Goal: Task Accomplishment & Management: Use online tool/utility

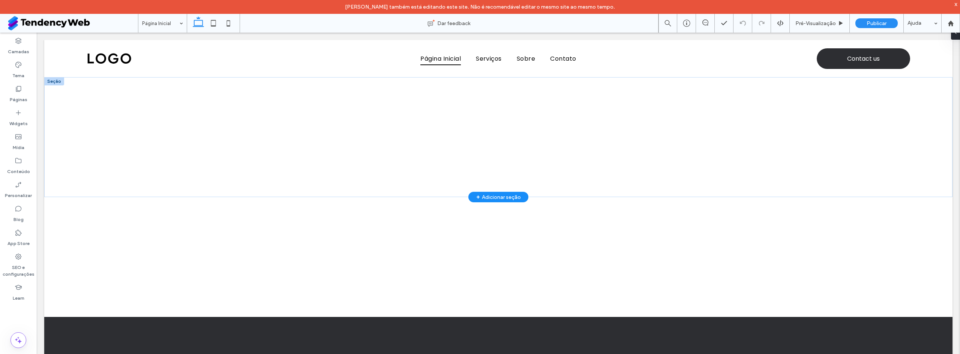
click at [497, 194] on div "+ Adicionar seção" at bounding box center [498, 197] width 45 height 8
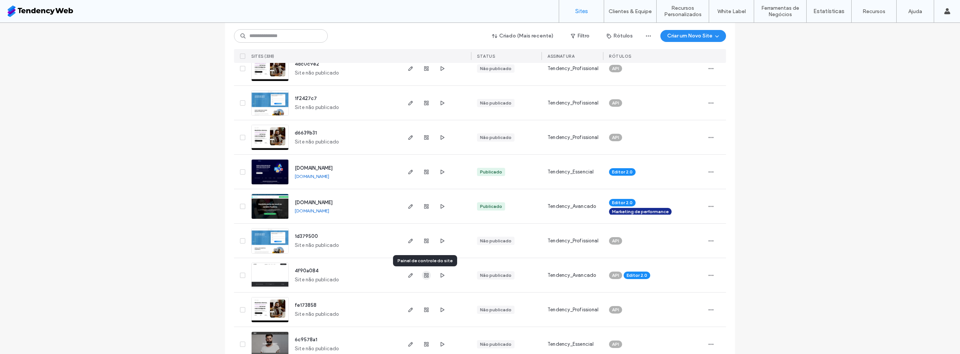
click at [423, 279] on span "button" at bounding box center [426, 275] width 9 height 9
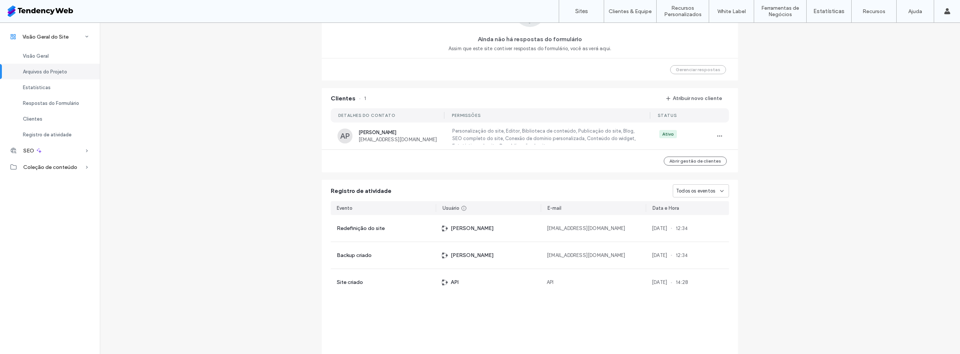
scroll to position [146, 0]
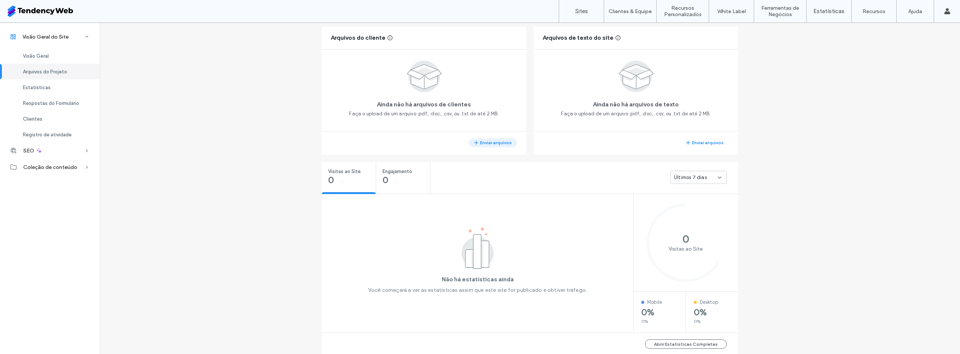
click at [485, 141] on button "Enviar arquivos" at bounding box center [493, 142] width 48 height 9
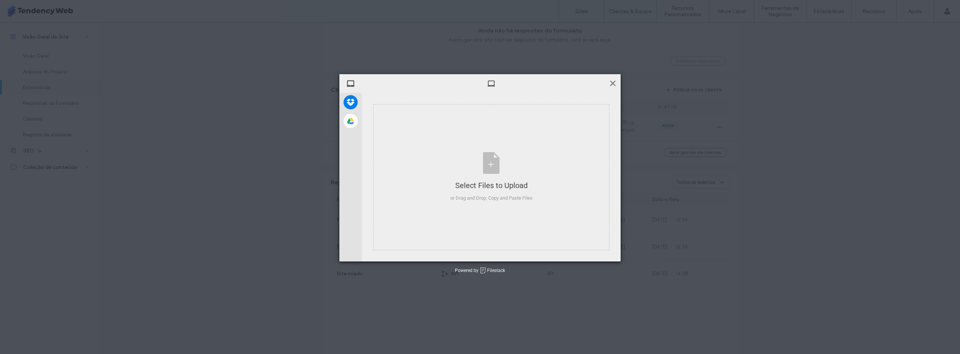
click at [613, 82] on span at bounding box center [613, 83] width 8 height 8
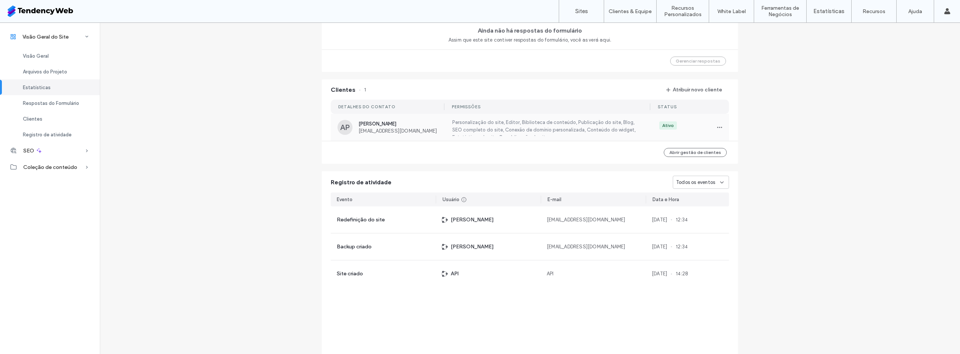
click at [553, 131] on label "Personalização do site, Editor, Biblioteca de conteúdo, Publicação do site, Blo…" at bounding box center [546, 127] width 190 height 17
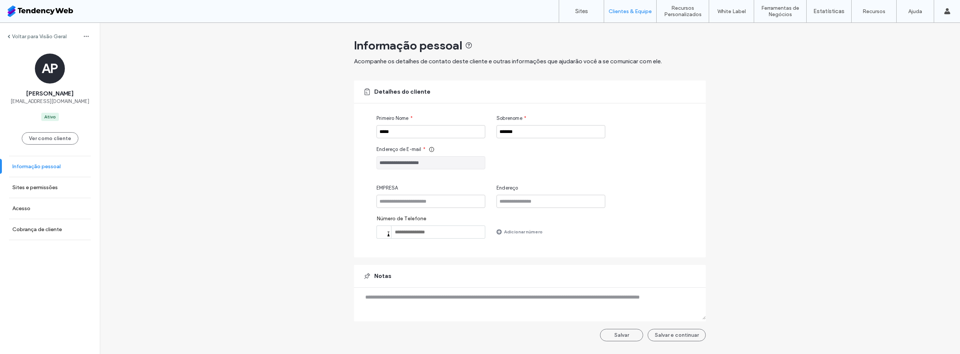
drag, startPoint x: 54, startPoint y: 162, endPoint x: 50, endPoint y: 172, distance: 10.4
click at [53, 162] on link "Informação pessoal" at bounding box center [50, 166] width 100 height 21
click at [43, 192] on link "Sites e permissões" at bounding box center [50, 187] width 100 height 21
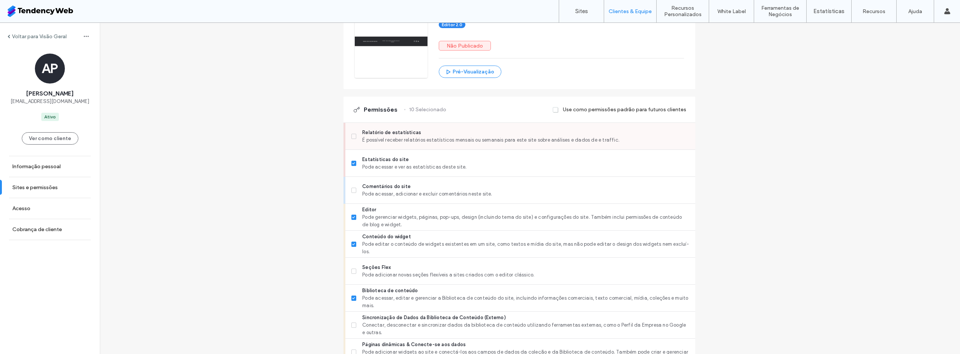
scroll to position [138, 0]
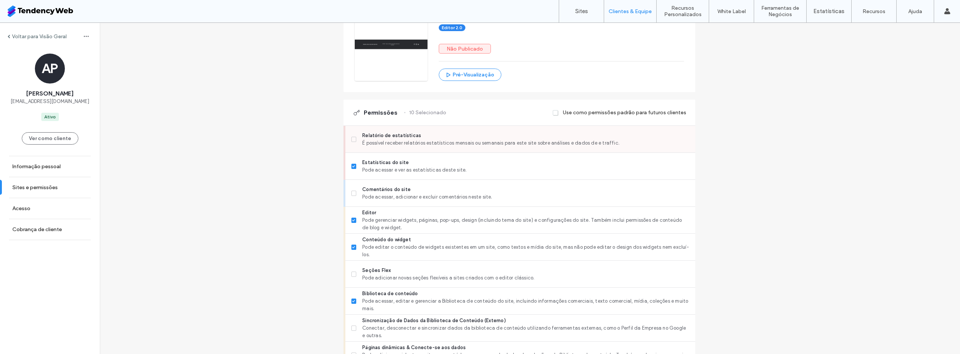
click at [359, 140] on div "Relatório de estatísticas É possível receber relatórios estatísticos mensais ou…" at bounding box center [520, 139] width 350 height 27
click at [355, 139] on icon at bounding box center [353, 139] width 3 height 2
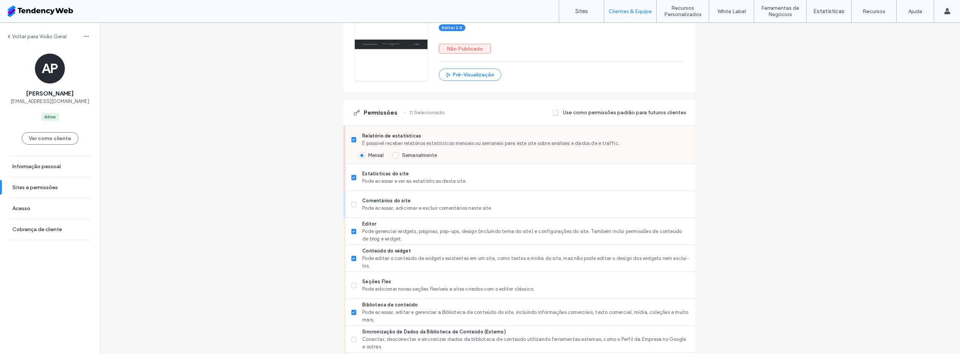
click at [399, 153] on span at bounding box center [395, 155] width 7 height 7
click at [364, 205] on label "Comentários do site Pode acessar, adicionar e excluir comentários neste site." at bounding box center [520, 204] width 338 height 15
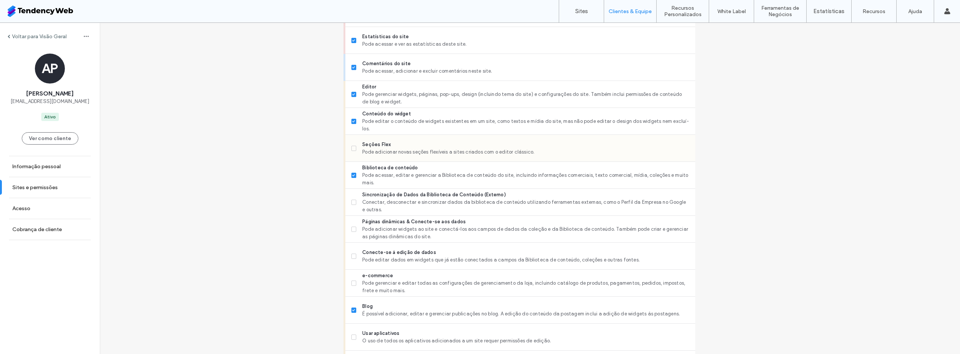
click at [381, 147] on span "Seções Flex" at bounding box center [525, 144] width 327 height 7
click at [398, 199] on span "Conectar, desconectar e sincronizar dados da biblioteca de conteúdo utilizando …" at bounding box center [525, 206] width 327 height 15
click at [400, 234] on span "Pode adicionar widgets ao site e conectá-los aos campos de dados da coleção e d…" at bounding box center [525, 233] width 327 height 15
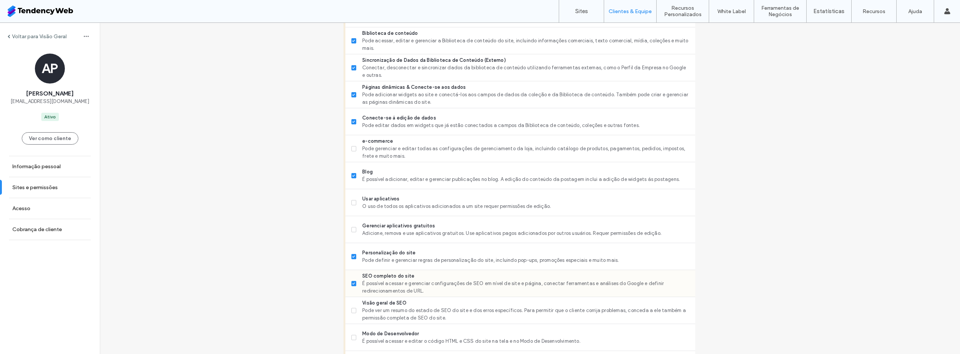
scroll to position [412, 0]
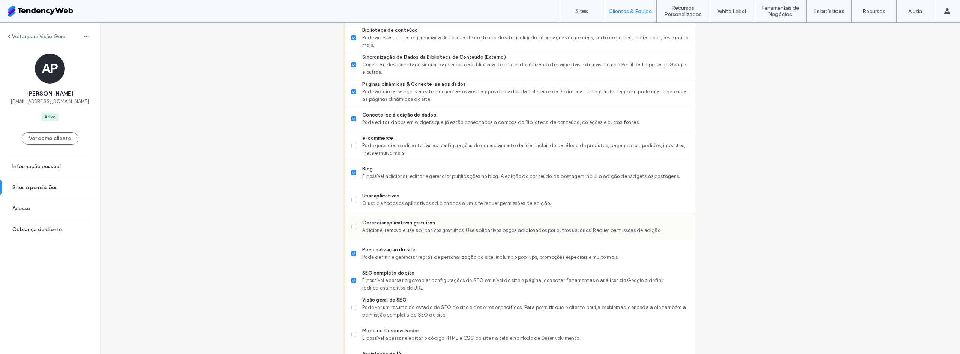
click at [422, 228] on span "Adicione, remova e use aplicativos gratuitos. Use aplicativos pagos adicionados…" at bounding box center [525, 230] width 327 height 7
click at [428, 232] on span "Adicione, remova e use aplicativos gratuitos. Use aplicativos pagos adicionados…" at bounding box center [525, 230] width 327 height 7
click at [427, 309] on span "Pode ver um resumo do estado de SEO do site e dos erros específicos. Para permi…" at bounding box center [525, 311] width 327 height 15
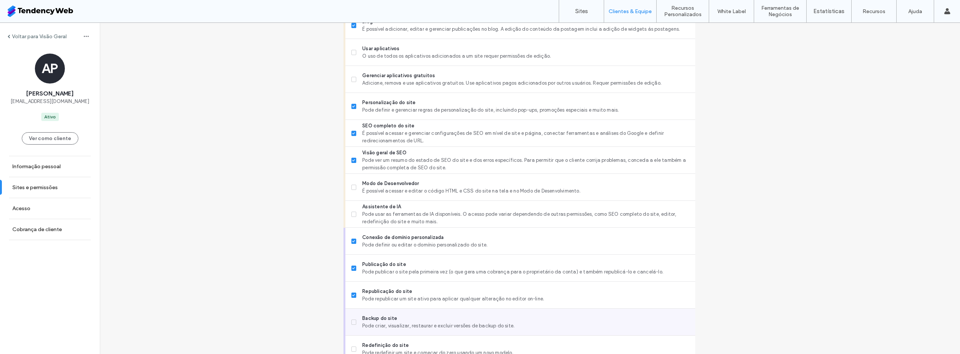
scroll to position [596, 0]
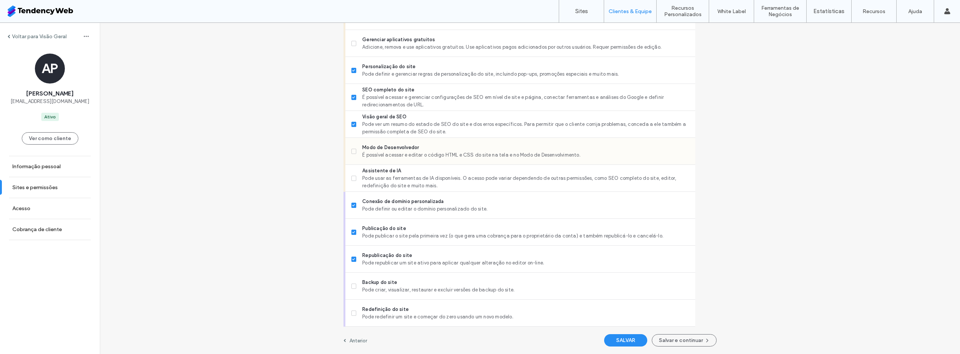
click at [432, 153] on span "É possível acessar e editar o código HTML e CSS do site na tela e no Modo de De…" at bounding box center [525, 154] width 327 height 7
click at [428, 178] on span "Pode usar as ferramentas de IA disponíveis. O acesso pode variar dependendo de …" at bounding box center [525, 182] width 327 height 15
click at [447, 283] on span "Backup do site" at bounding box center [525, 282] width 327 height 7
click at [620, 339] on button "SALVAR" at bounding box center [625, 340] width 43 height 12
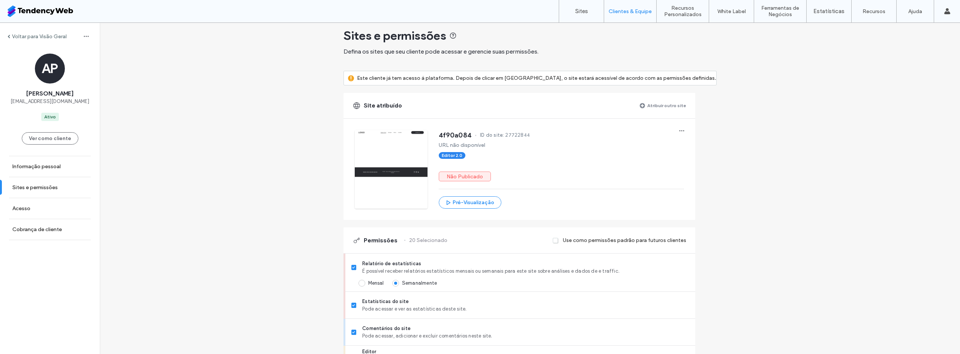
scroll to position [0, 0]
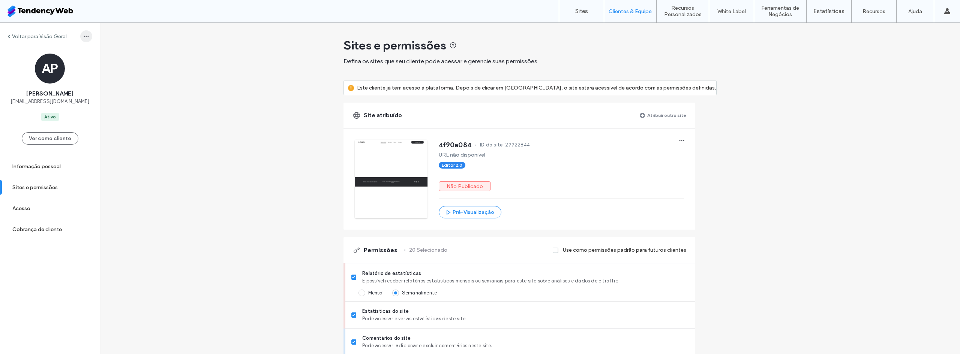
click at [83, 38] on icon "button" at bounding box center [86, 36] width 6 height 6
click at [30, 34] on label "Voltar para Visão Geral" at bounding box center [39, 36] width 55 height 6
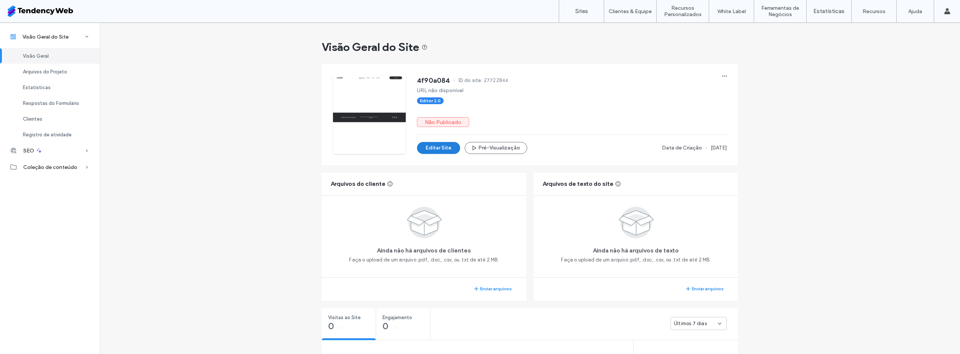
click at [431, 147] on button "Editar Site" at bounding box center [438, 148] width 43 height 12
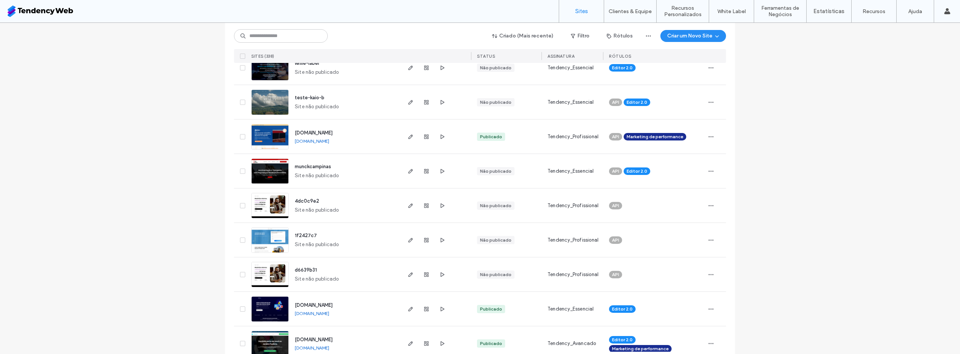
scroll to position [275, 0]
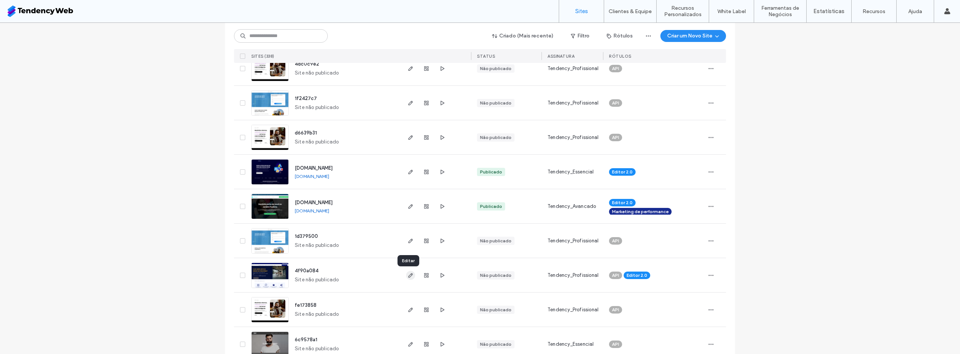
click at [408, 276] on icon "button" at bounding box center [411, 276] width 6 height 6
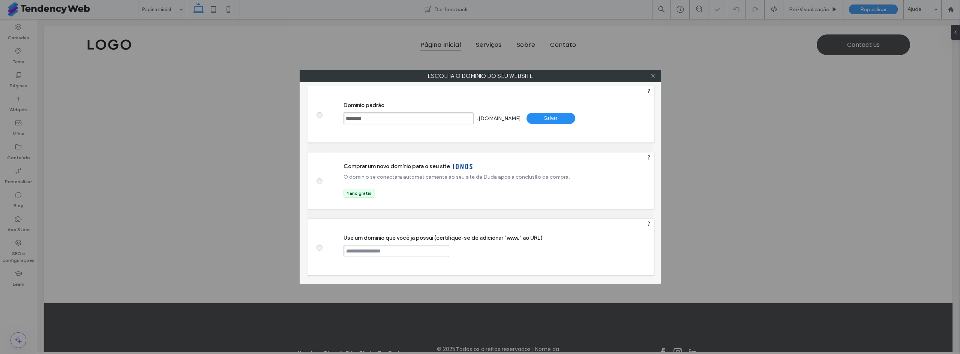
click at [321, 247] on label at bounding box center [318, 247] width 13 height 6
click at [379, 254] on input "text" at bounding box center [396, 251] width 106 height 12
type input "**********"
click at [487, 257] on div "**********" at bounding box center [493, 247] width 319 height 56
click at [482, 249] on div "Continuar" at bounding box center [477, 250] width 49 height 11
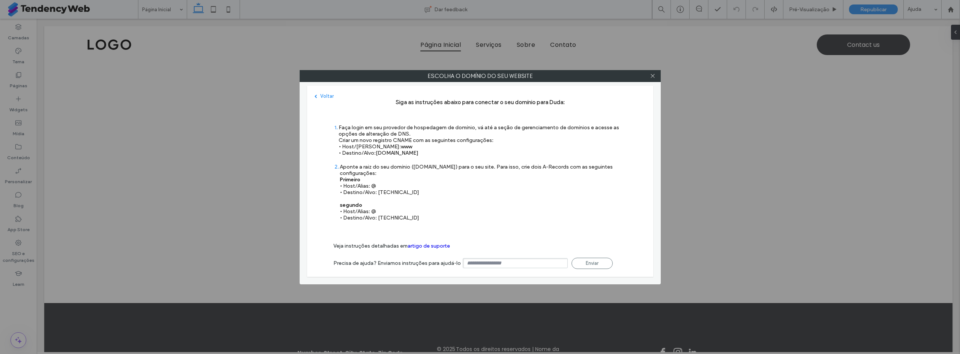
drag, startPoint x: 331, startPoint y: 129, endPoint x: 488, endPoint y: 220, distance: 181.3
click at [488, 220] on div "Voltar Siga as instruções abaixo para conectar o seu domínio para Duda: 1 Faça …" at bounding box center [480, 181] width 346 height 191
copy div "1 Faça login em seu provedor de hospedagem de domínio, vá até a seção de gerenc…"
click at [652, 76] on use at bounding box center [653, 76] width 4 height 4
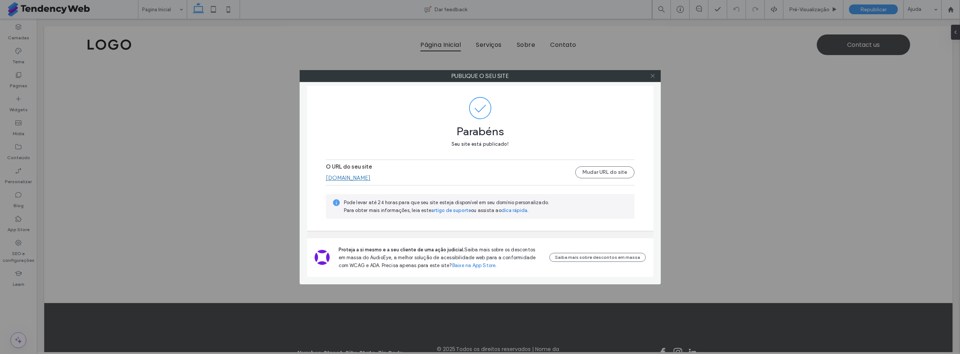
click at [653, 77] on icon at bounding box center [653, 76] width 6 height 6
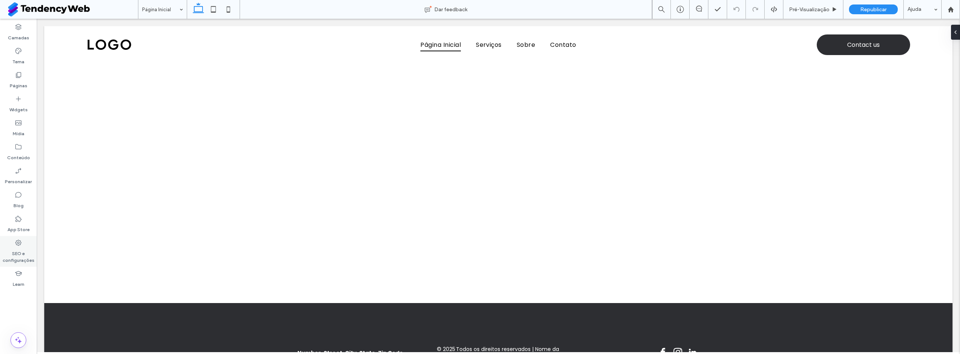
drag, startPoint x: 21, startPoint y: 253, endPoint x: 27, endPoint y: 253, distance: 5.6
click at [21, 253] on label "SEO e configurações" at bounding box center [18, 255] width 37 height 17
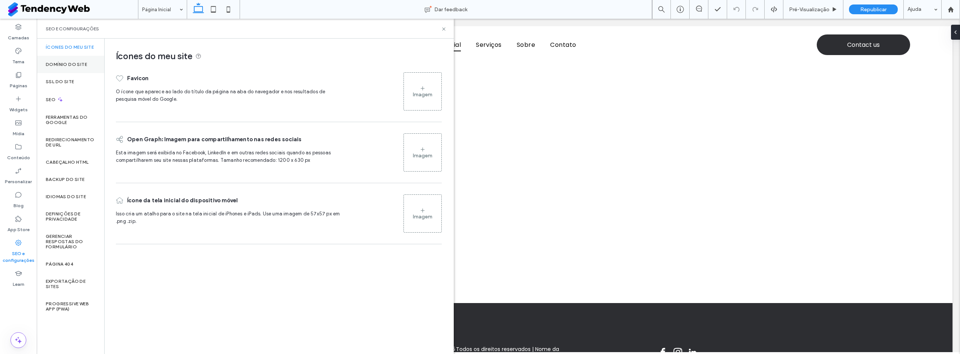
click at [66, 69] on div "Domínio do site" at bounding box center [70, 64] width 67 height 17
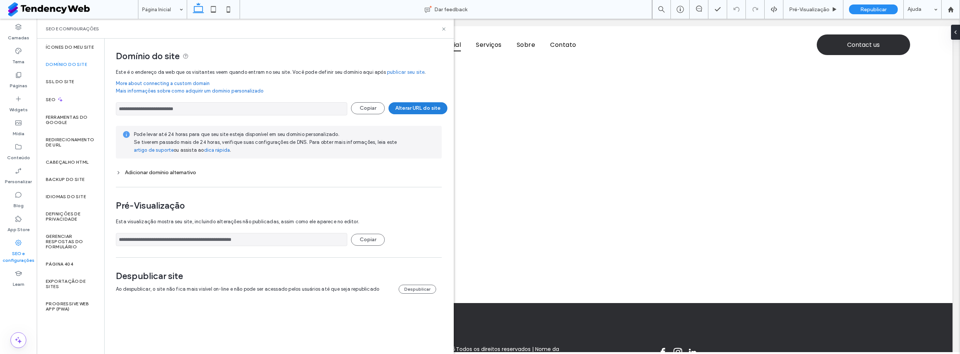
click at [417, 109] on button "Alterar URL do site" at bounding box center [417, 108] width 59 height 12
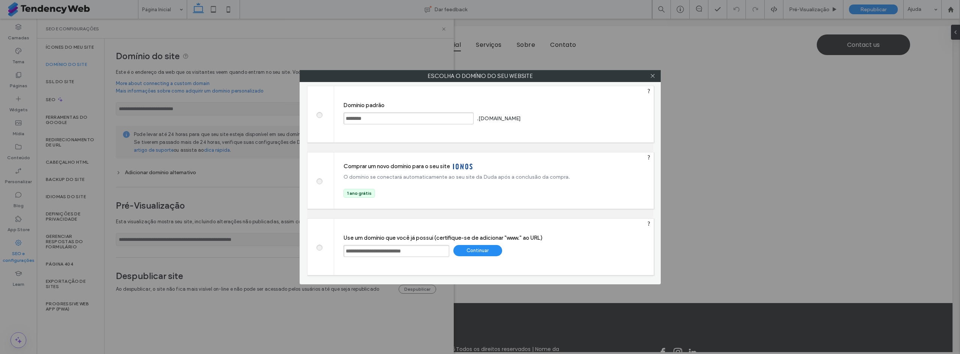
click at [385, 258] on div "**********" at bounding box center [493, 247] width 319 height 56
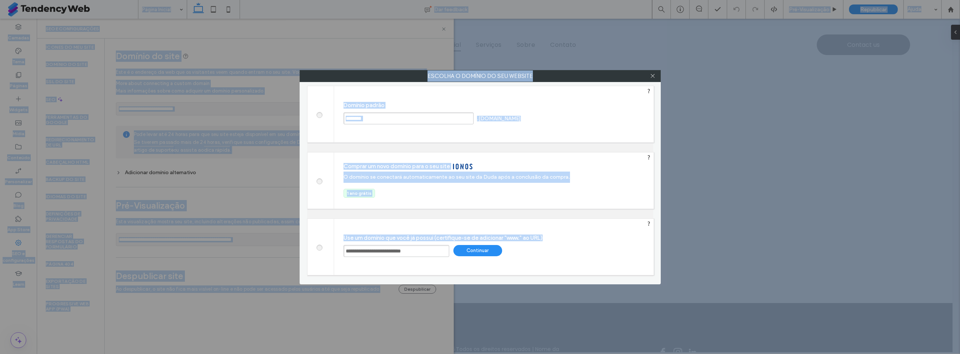
click at [390, 252] on input "**********" at bounding box center [396, 251] width 106 height 12
click at [391, 252] on input "**********" at bounding box center [396, 251] width 106 height 12
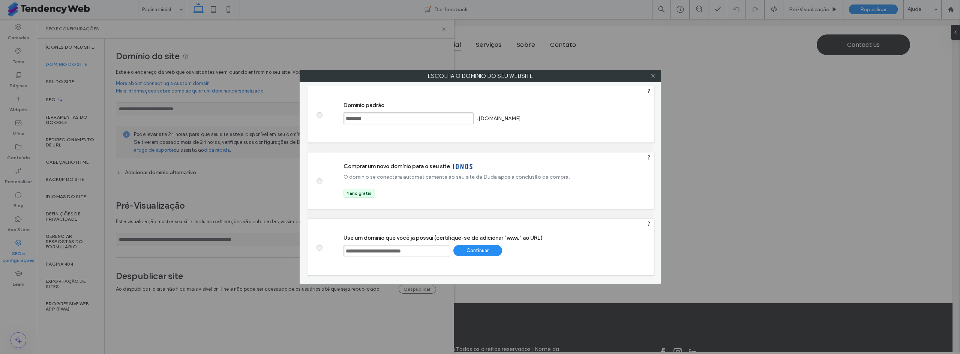
click at [392, 252] on input "**********" at bounding box center [396, 251] width 106 height 12
paste input "text"
type input "**********"
click at [486, 247] on div "Continuar" at bounding box center [477, 250] width 49 height 11
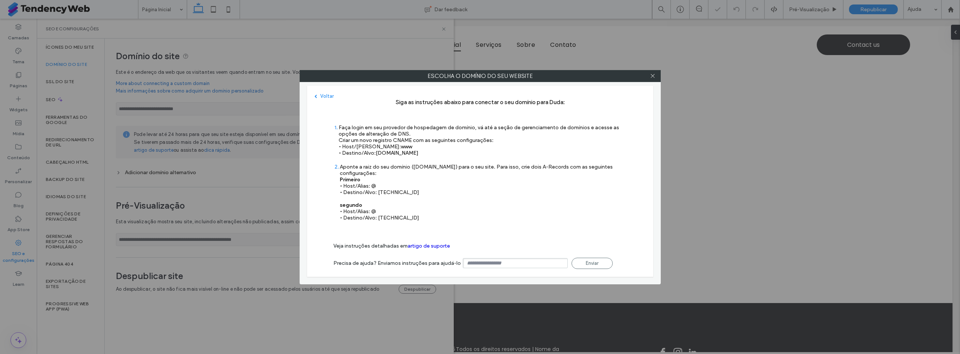
type input "**********"
click at [648, 72] on div at bounding box center [652, 75] width 11 height 11
click at [654, 77] on icon at bounding box center [653, 76] width 6 height 6
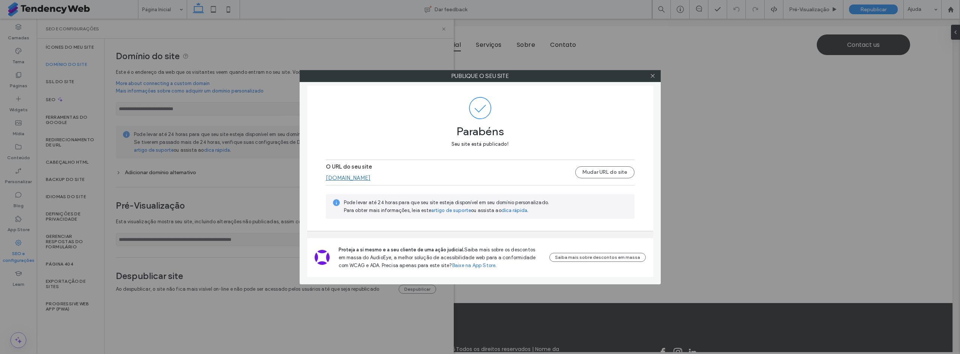
click at [655, 80] on div at bounding box center [652, 75] width 11 height 11
click at [655, 78] on div at bounding box center [652, 75] width 11 height 11
click at [653, 77] on icon at bounding box center [653, 76] width 6 height 6
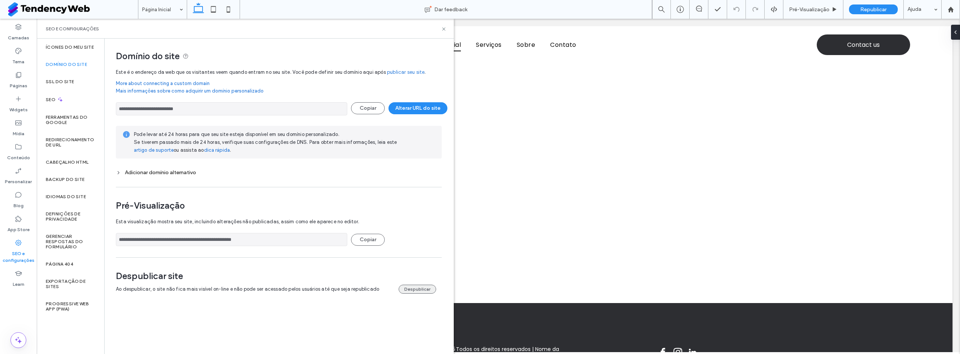
click at [426, 286] on button "Despublicar" at bounding box center [417, 289] width 37 height 9
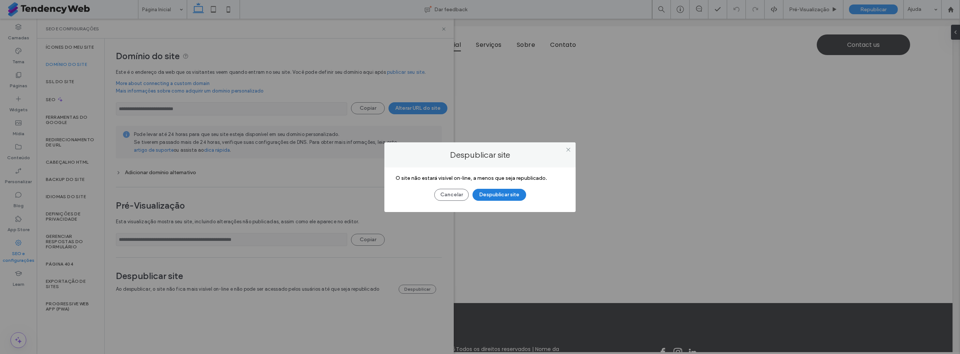
click at [517, 196] on button "Despublicar site" at bounding box center [499, 195] width 54 height 12
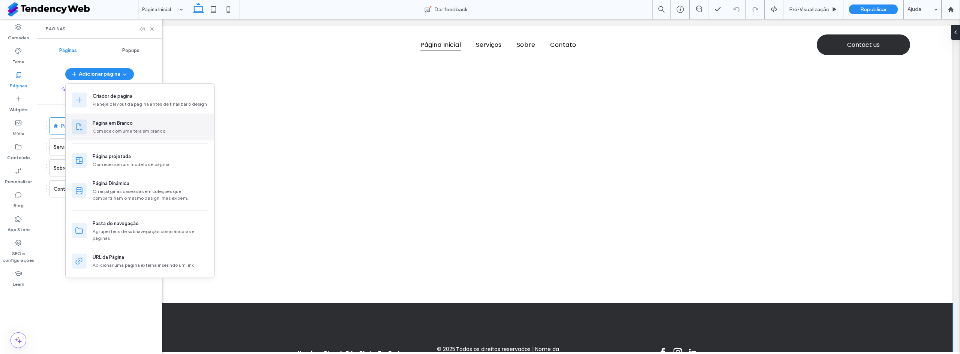
click at [142, 127] on div "Página em Branco Comece com uma tela em branco" at bounding box center [150, 127] width 115 height 15
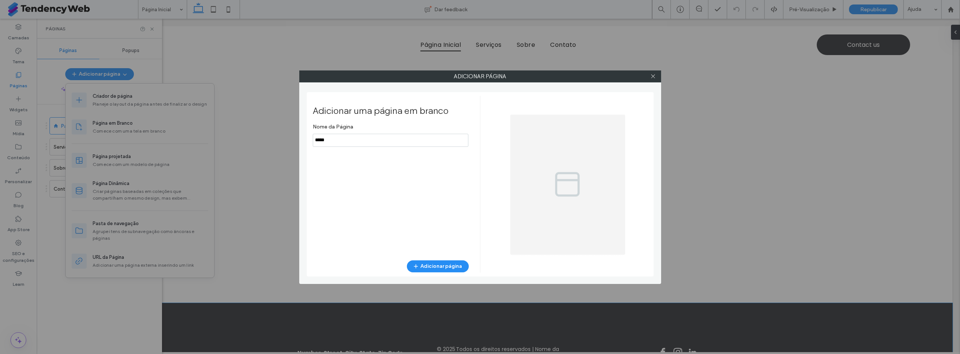
click at [343, 143] on input "notEmpty" at bounding box center [391, 140] width 156 height 13
type input "**********"
drag, startPoint x: 442, startPoint y: 258, endPoint x: 442, endPoint y: 265, distance: 7.1
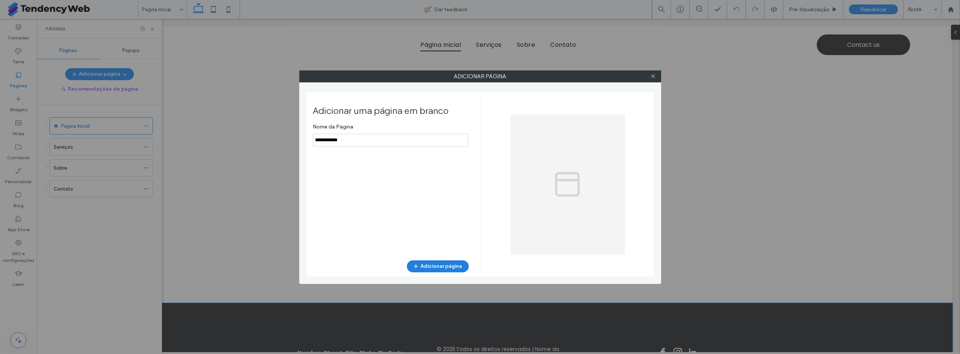
click at [442, 261] on div "Adicionar uma página em branco Nome da Página Adicionar página" at bounding box center [396, 184] width 167 height 177
click at [442, 267] on button "Adicionar página" at bounding box center [438, 267] width 62 height 12
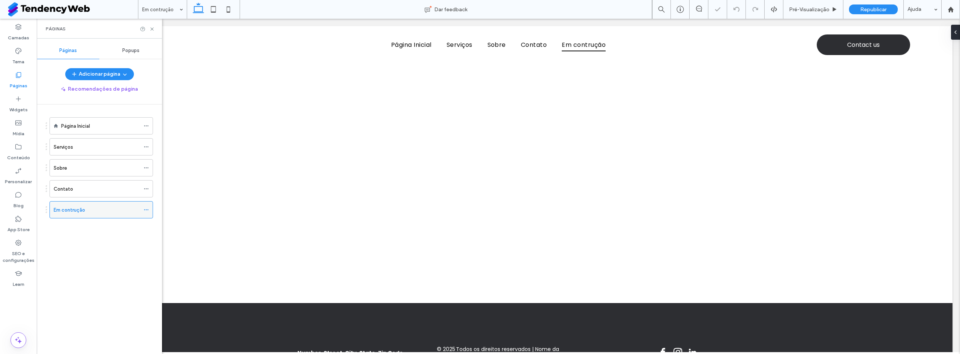
click at [103, 211] on div "Em contrução" at bounding box center [97, 210] width 86 height 8
click at [497, 186] on div at bounding box center [498, 243] width 450 height 120
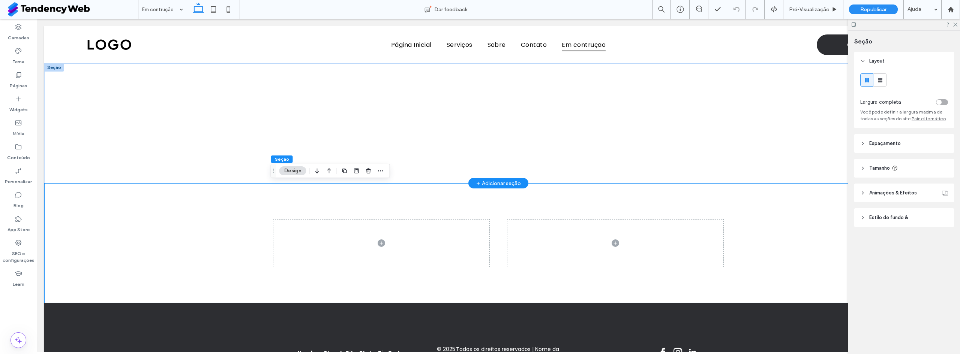
click at [495, 182] on div "+ Adicionar seção" at bounding box center [498, 183] width 45 height 8
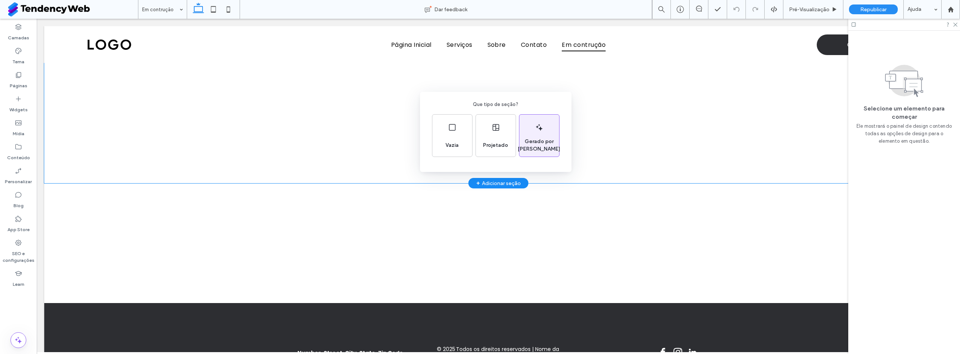
click at [550, 142] on span "Gerado por [PERSON_NAME]" at bounding box center [539, 145] width 48 height 15
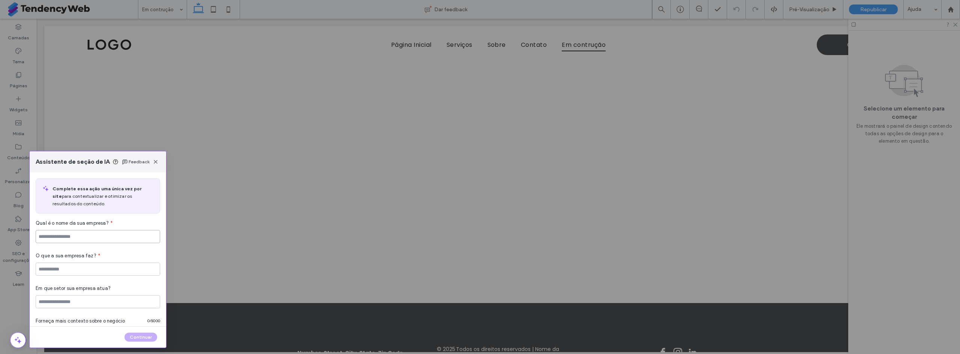
click at [113, 243] on input at bounding box center [98, 236] width 124 height 13
type input "*******"
type input "*"
type input "**********"
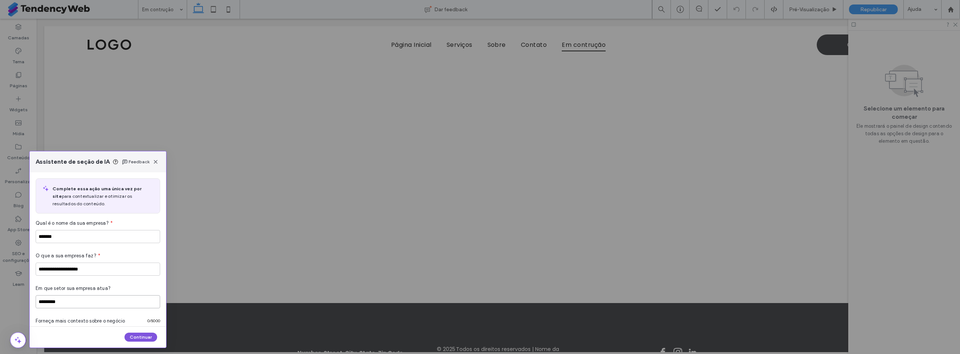
type input "*********"
click at [148, 334] on button "Continuar" at bounding box center [140, 337] width 33 height 9
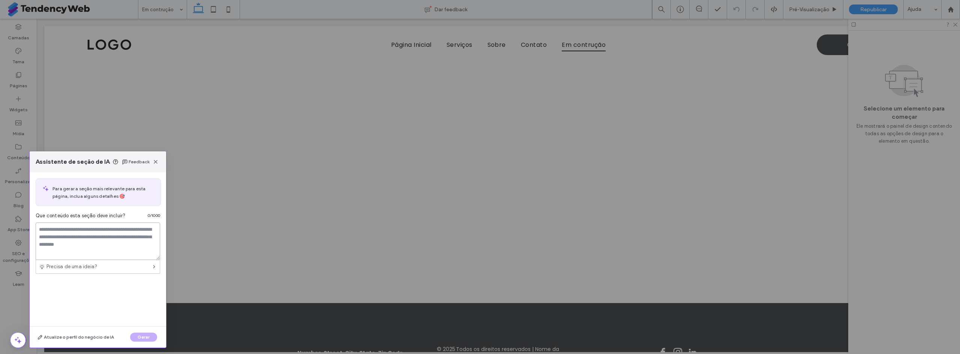
click at [112, 254] on textarea at bounding box center [98, 241] width 124 height 37
type textarea "*******"
type textarea "**********"
click at [139, 341] on button "Gerar" at bounding box center [143, 337] width 27 height 9
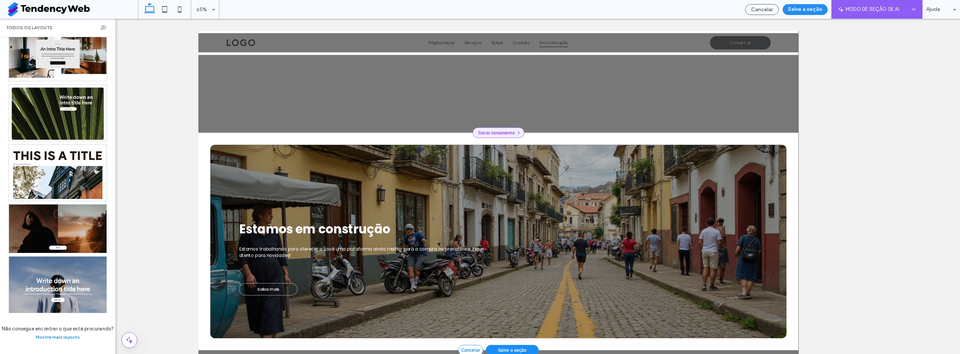
click at [656, 192] on div "Gerar novamente" at bounding box center [659, 188] width 79 height 16
click at [571, 141] on span "Somente imagens" at bounding box center [571, 137] width 64 height 7
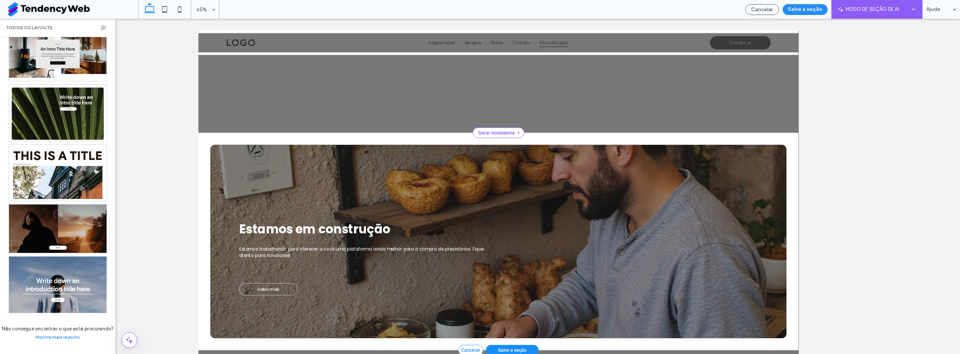
click at [708, 283] on div at bounding box center [659, 355] width 886 height 298
click at [662, 186] on div "Gerar novamente" at bounding box center [659, 188] width 79 height 16
click at [555, 142] on div "Somente imagens" at bounding box center [563, 137] width 79 height 13
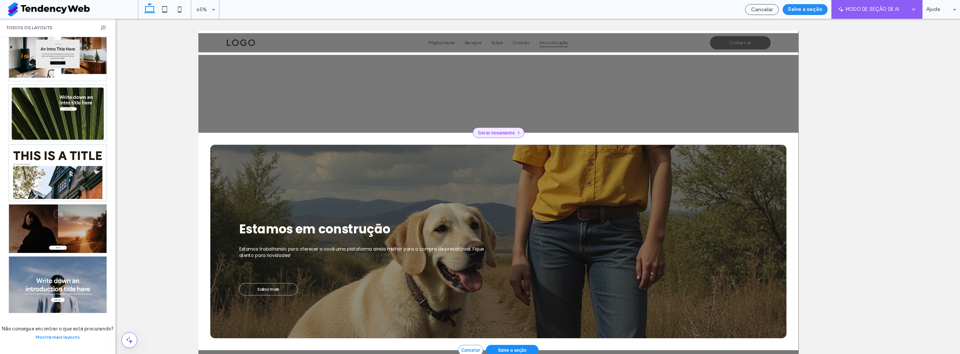
click at [670, 186] on div "Gerar novamente" at bounding box center [659, 188] width 79 height 16
click at [539, 139] on span "Somente imagens" at bounding box center [571, 137] width 64 height 7
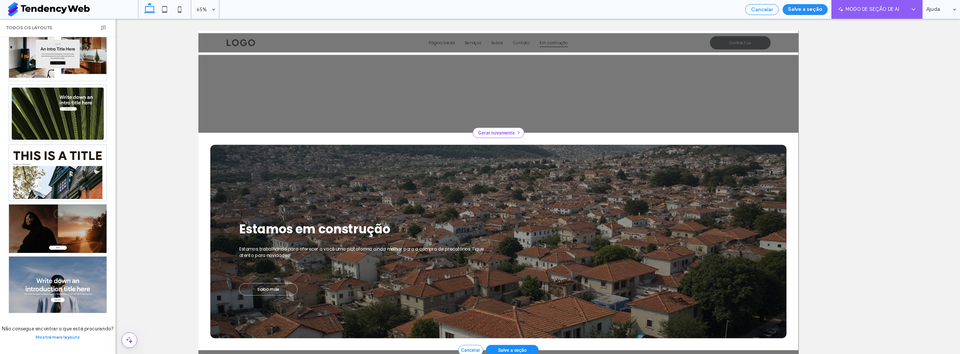
click at [768, 9] on span "Cancelar" at bounding box center [762, 9] width 22 height 6
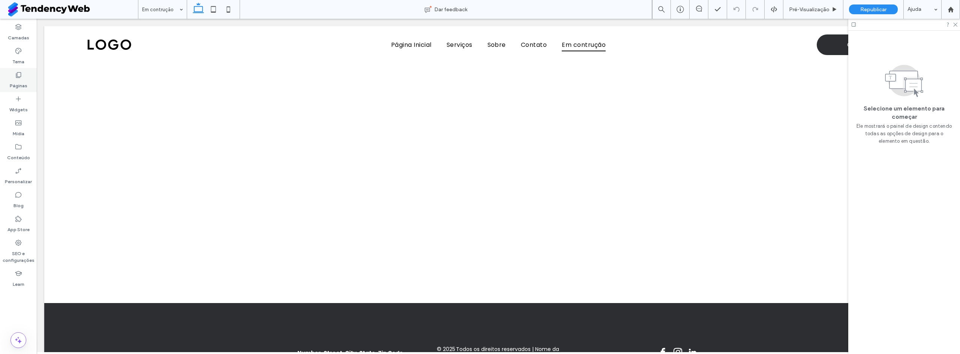
click at [12, 75] on div "Páginas" at bounding box center [18, 80] width 37 height 24
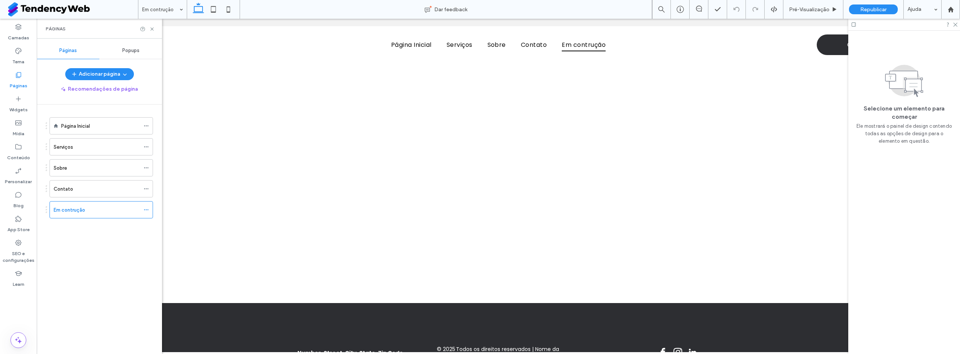
drag, startPoint x: 147, startPoint y: 210, endPoint x: 156, endPoint y: 220, distance: 13.5
click at [147, 211] on icon at bounding box center [146, 209] width 5 height 5
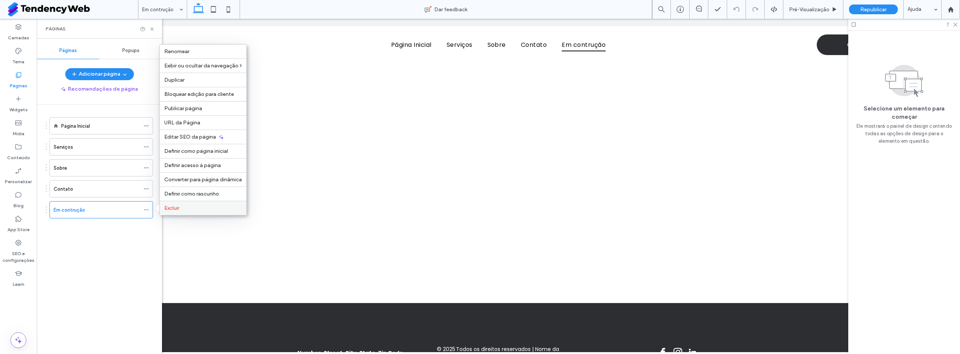
click at [190, 211] on label "Excluir" at bounding box center [203, 208] width 78 height 6
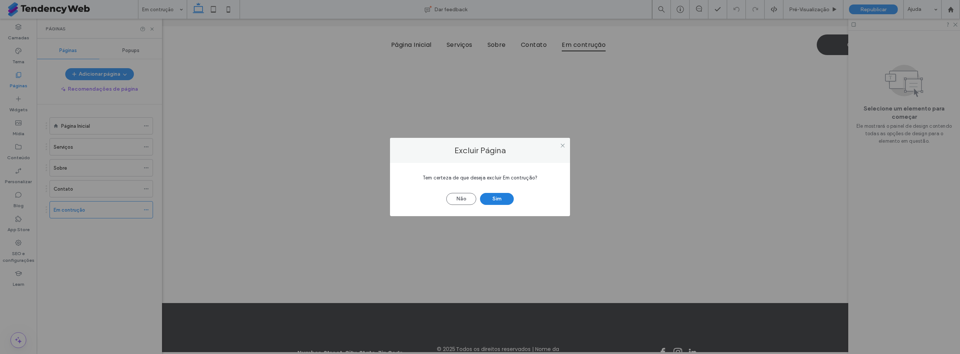
click at [510, 201] on button "Sim" at bounding box center [497, 199] width 34 height 12
